Goal: Check status

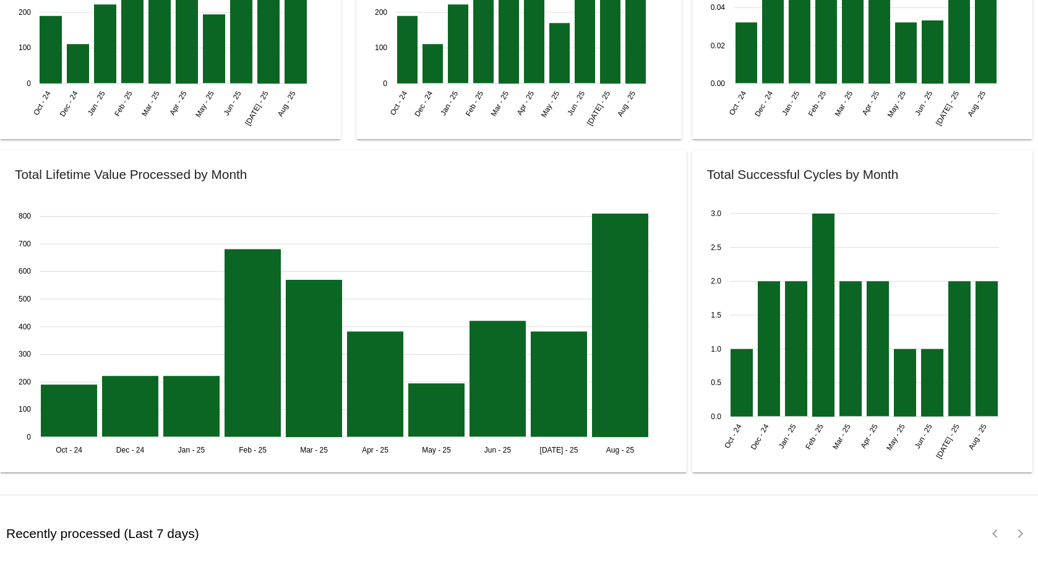
scroll to position [1491, 0]
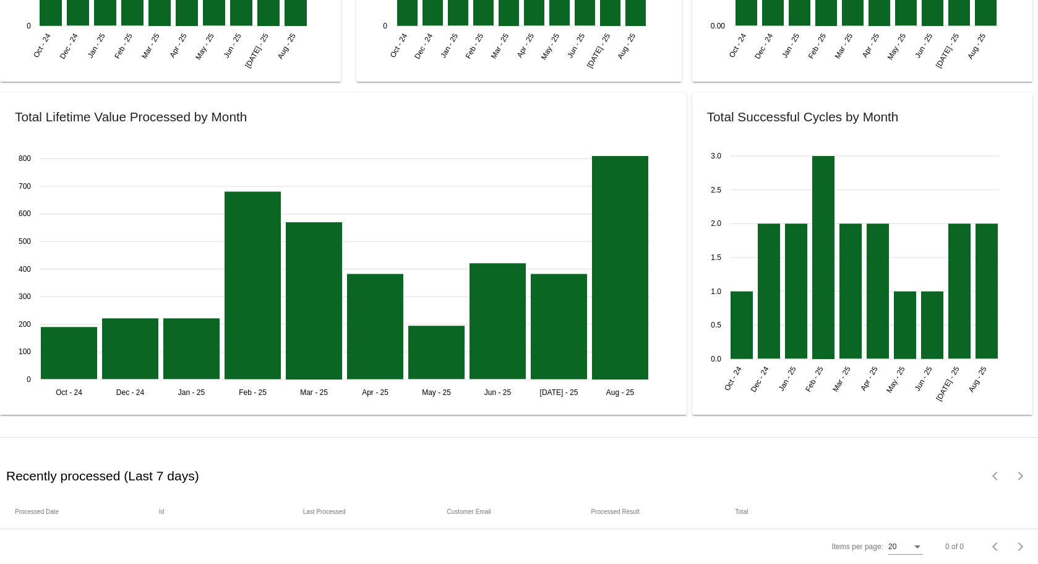
click at [184, 457] on div "Recently processed (Last 7 days)" at bounding box center [262, 475] width 518 height 37
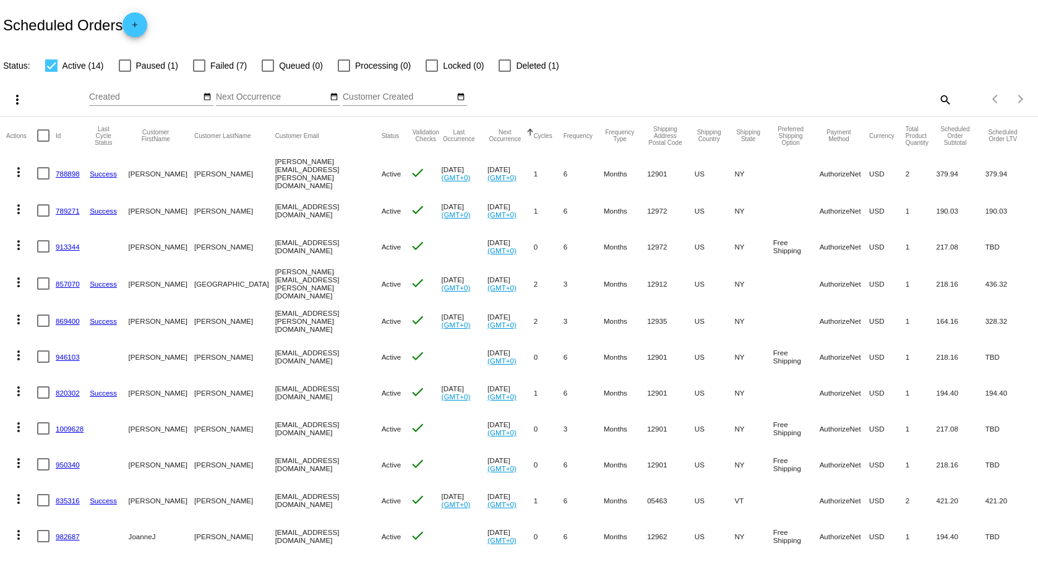
click at [68, 317] on link "869400" at bounding box center [68, 321] width 24 height 8
